Goal: Task Accomplishment & Management: Use online tool/utility

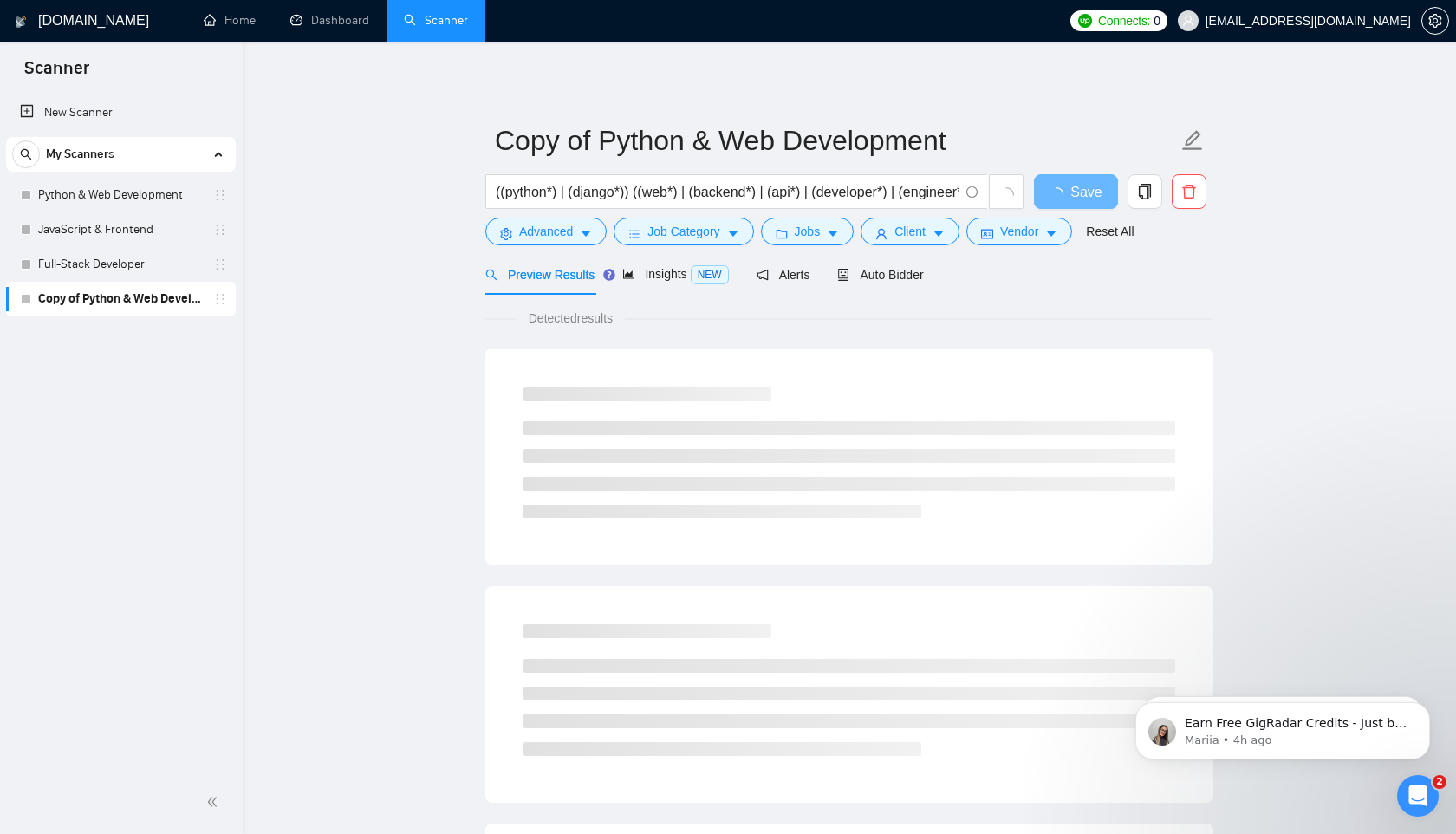
scroll to position [815, 0]
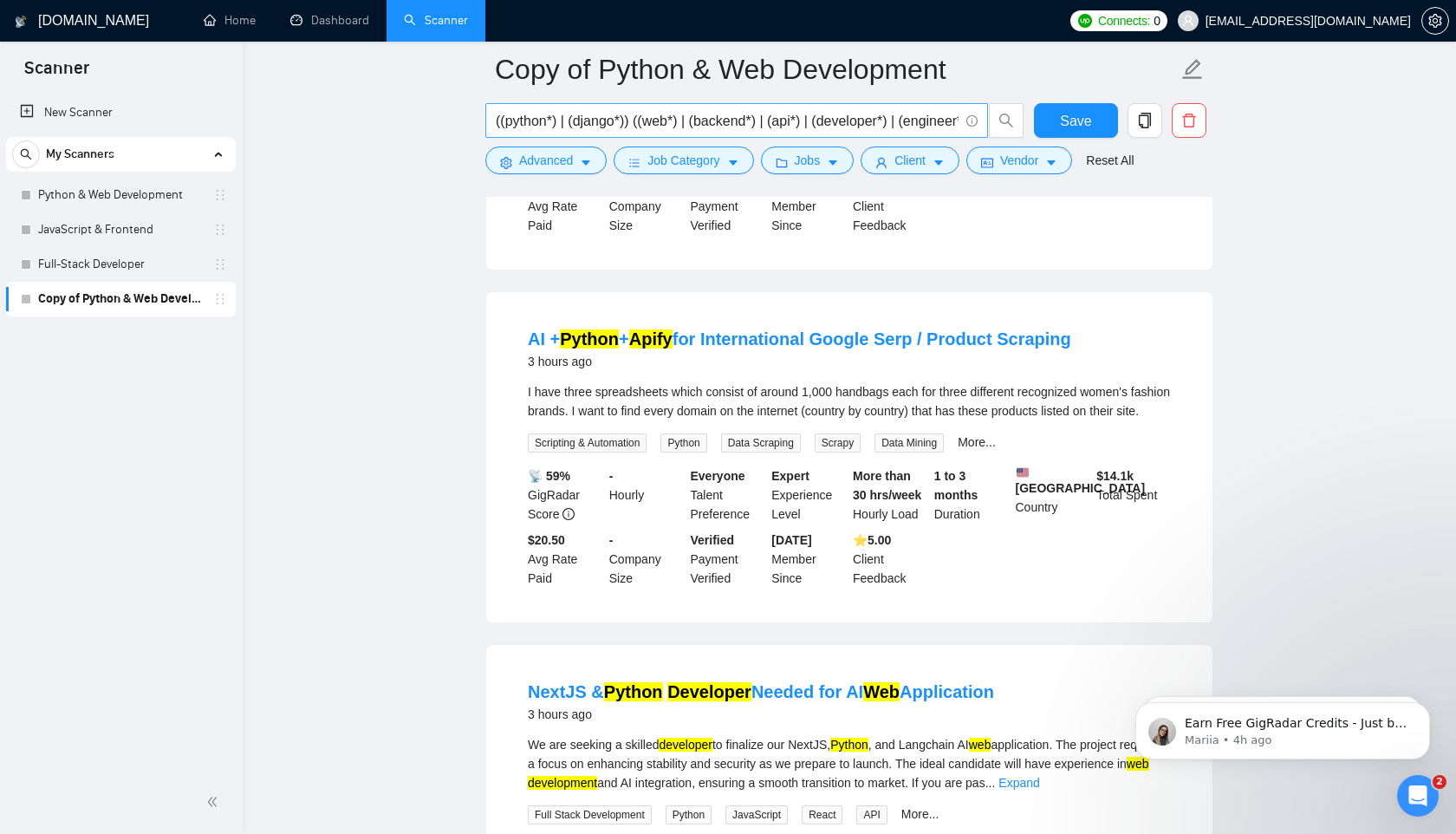
click at [750, 123] on input "((python*) | (django*)) ((web*) | (backend*) | (api*) | (developer*) | (enginee…" at bounding box center [727, 121] width 463 height 21
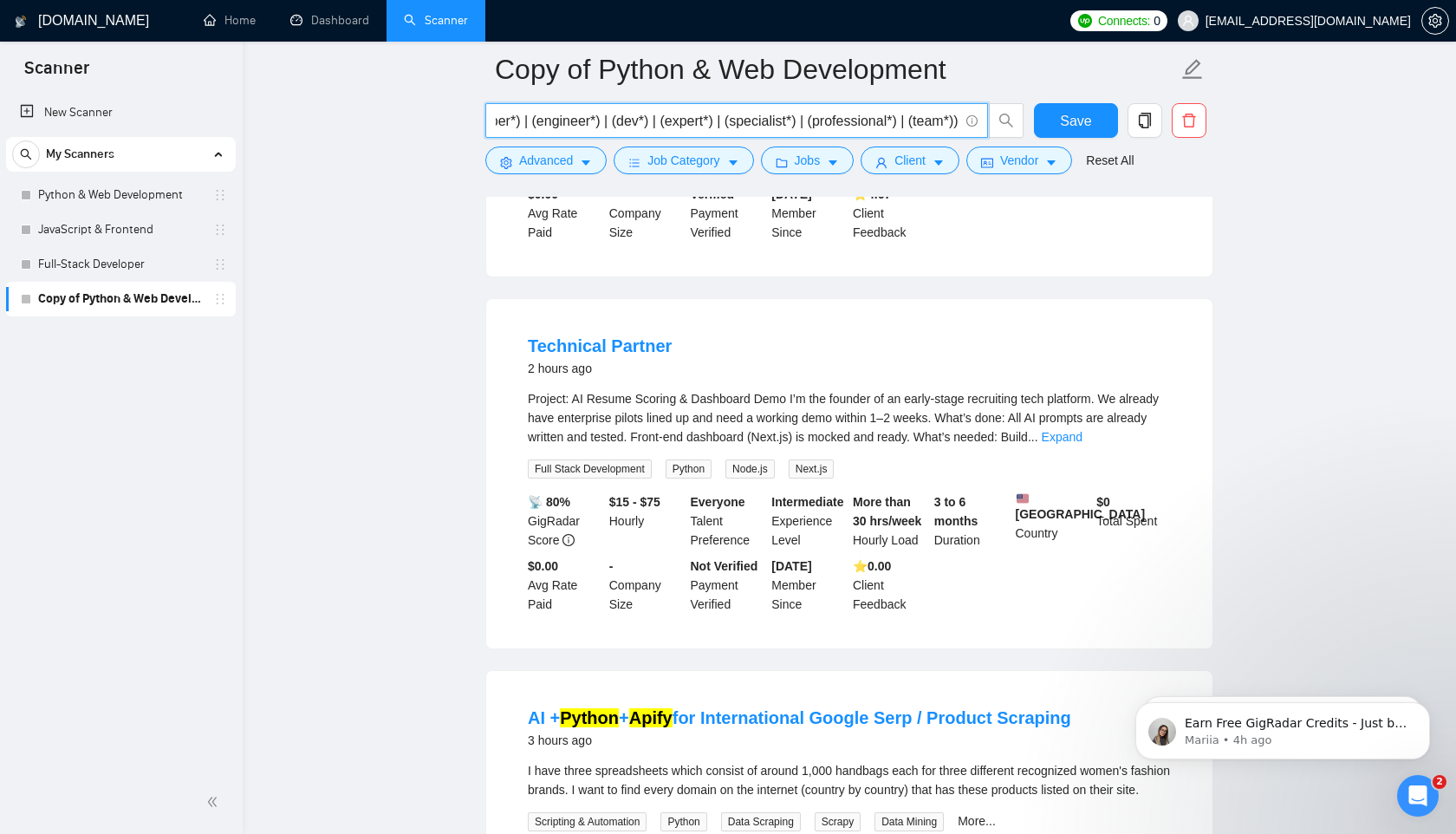
scroll to position [0, 0]
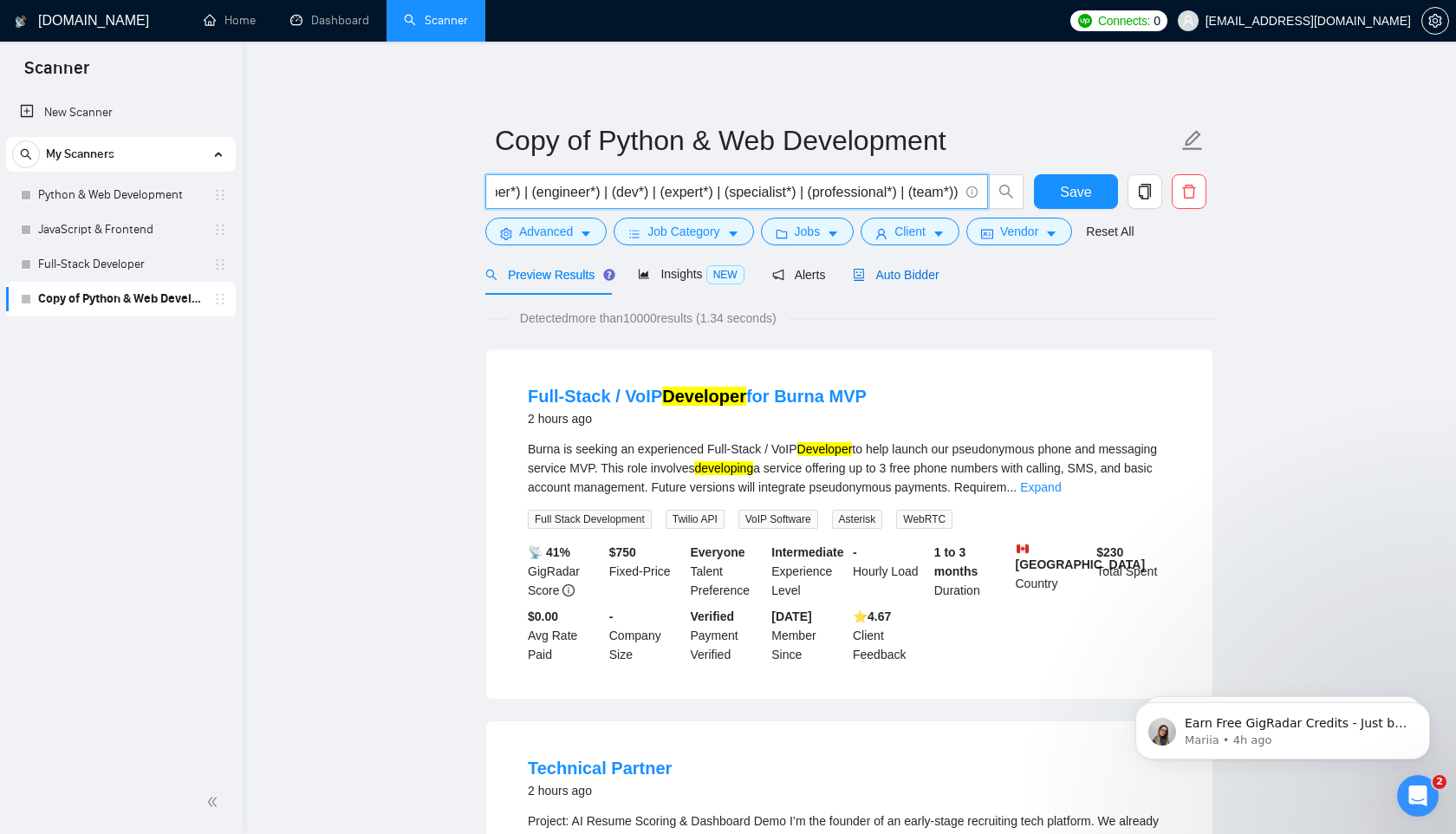
click at [918, 275] on span "Auto Bidder" at bounding box center [895, 275] width 85 height 14
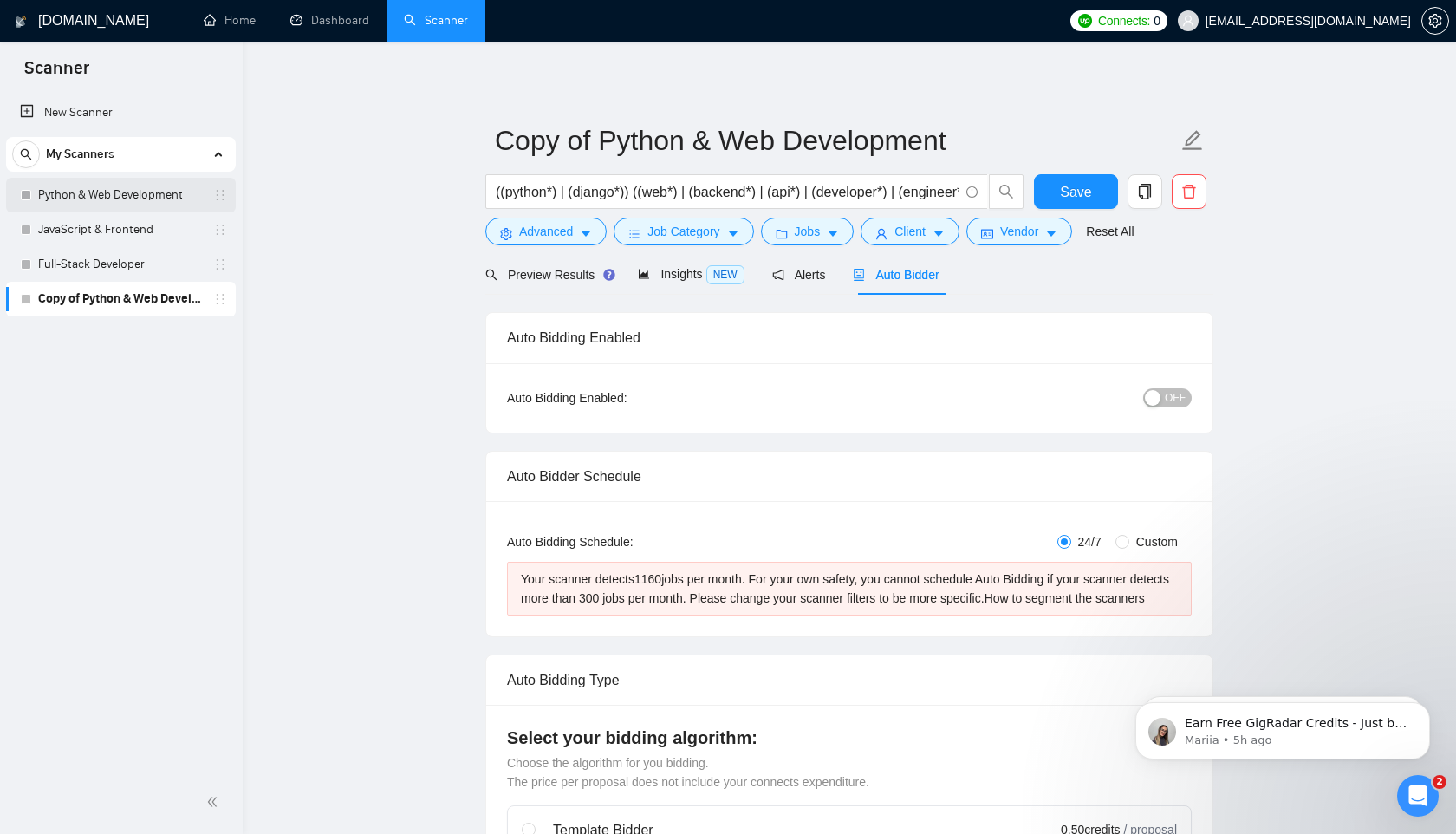
click at [77, 196] on link "Python & Web Development" at bounding box center [120, 195] width 165 height 35
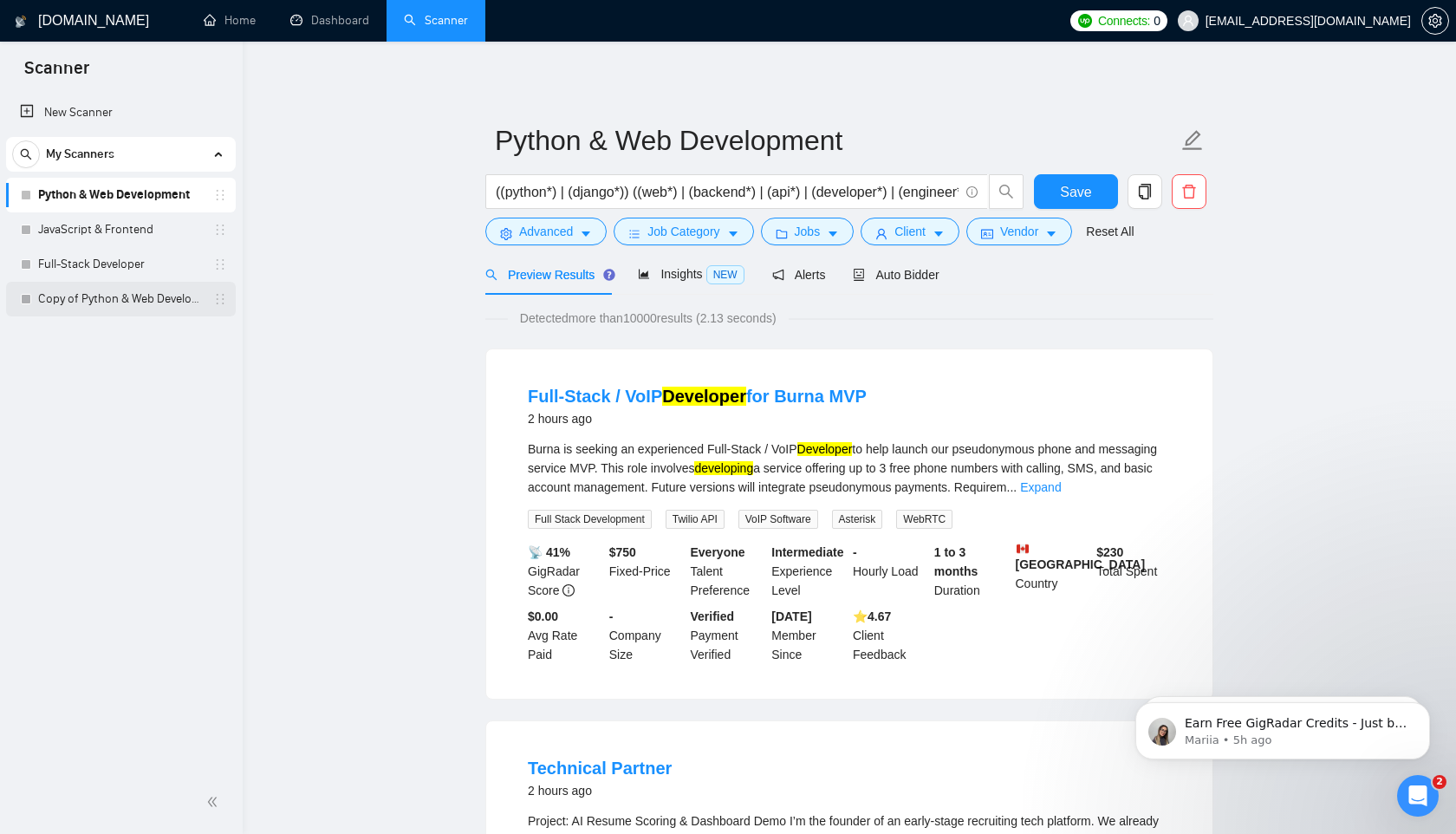
click at [67, 300] on link "Copy of Python & Web Development" at bounding box center [120, 299] width 165 height 35
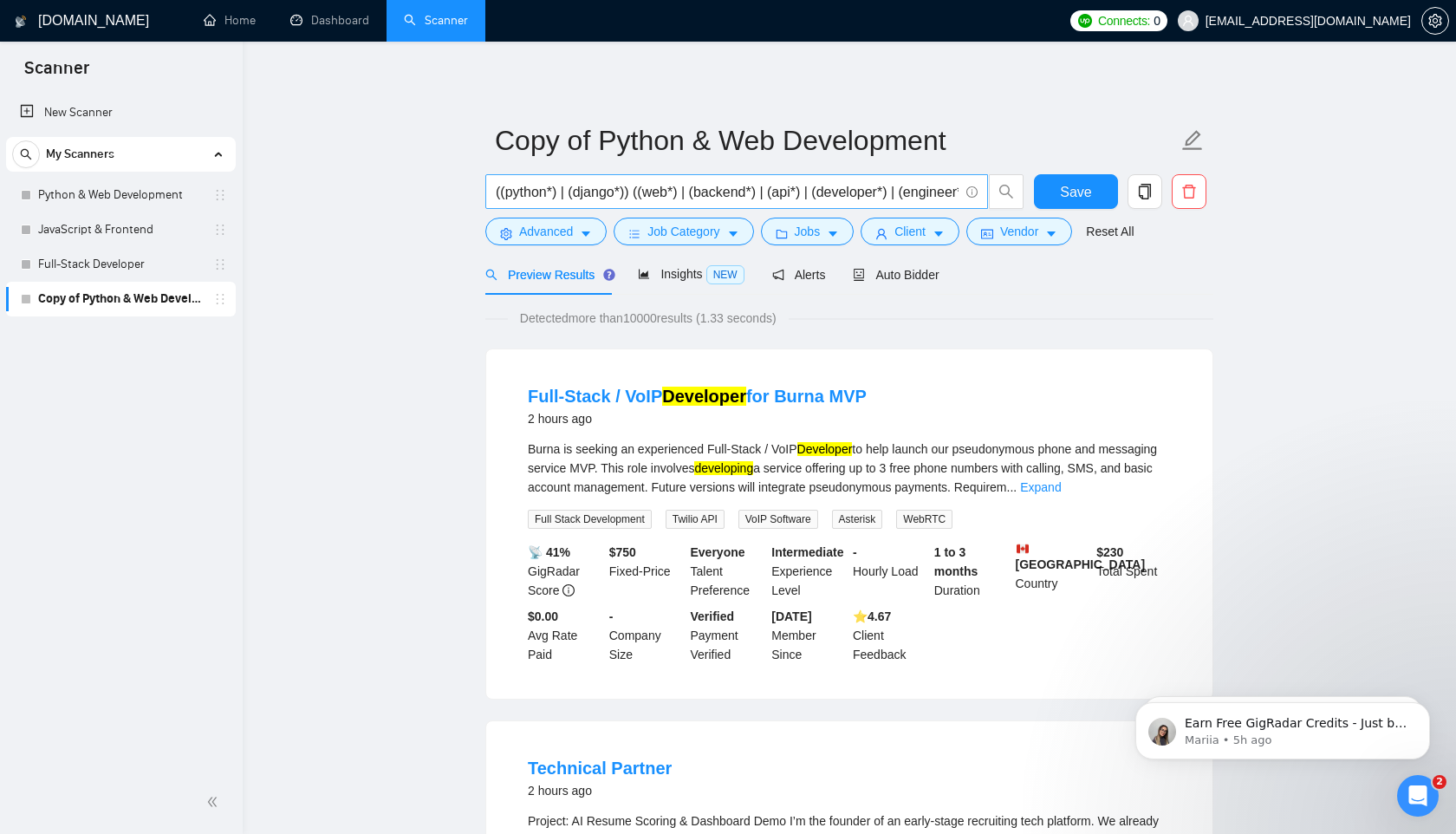
click at [613, 193] on input "((python*) | (django*)) ((web*) | (backend*) | (api*) | (developer*) | (enginee…" at bounding box center [727, 192] width 463 height 21
click at [613, 192] on input "((python*) | (django*)) ((web*) | (backend*) | (api*) | (developer*) | (enginee…" at bounding box center [727, 192] width 463 height 21
click at [131, 203] on link "Python & Web Development" at bounding box center [120, 195] width 165 height 35
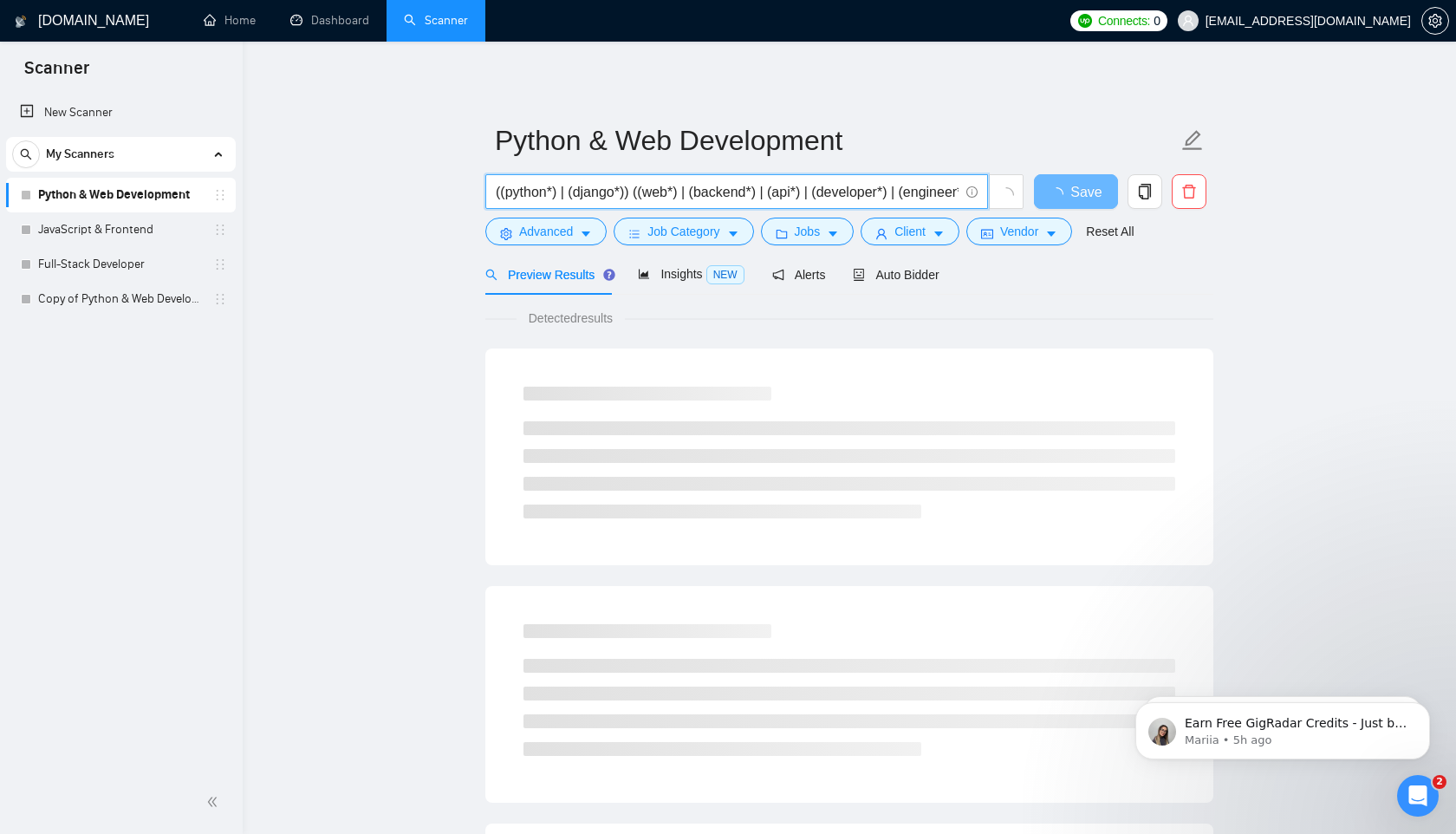
click at [860, 194] on input "((python*) | (django*)) ((web*) | (backend*) | (api*) | (developer*) | (enginee…" at bounding box center [727, 192] width 463 height 21
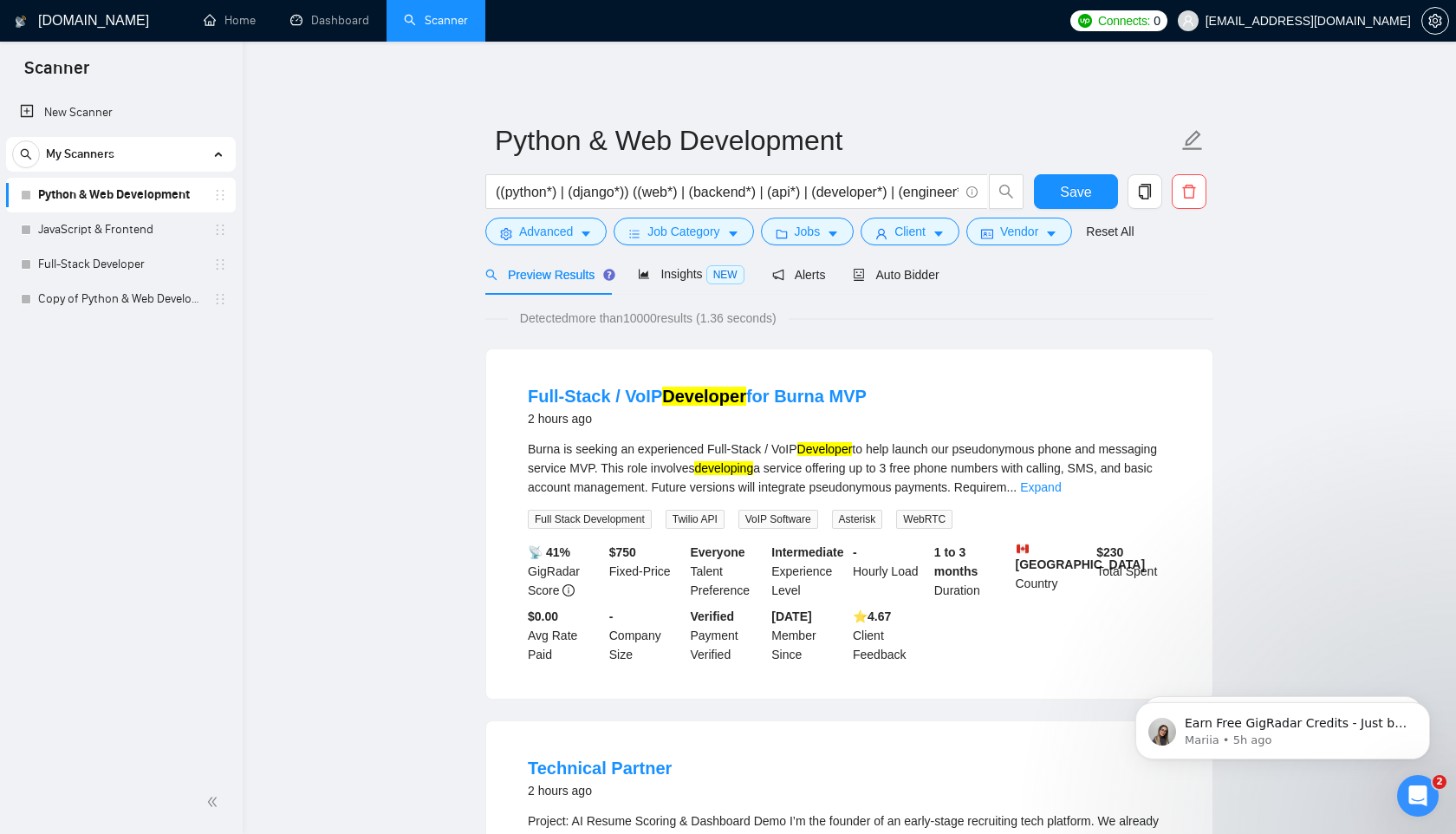
click at [84, 303] on link "Copy of Python & Web Development" at bounding box center [120, 299] width 165 height 35
